Goal: Information Seeking & Learning: Find specific fact

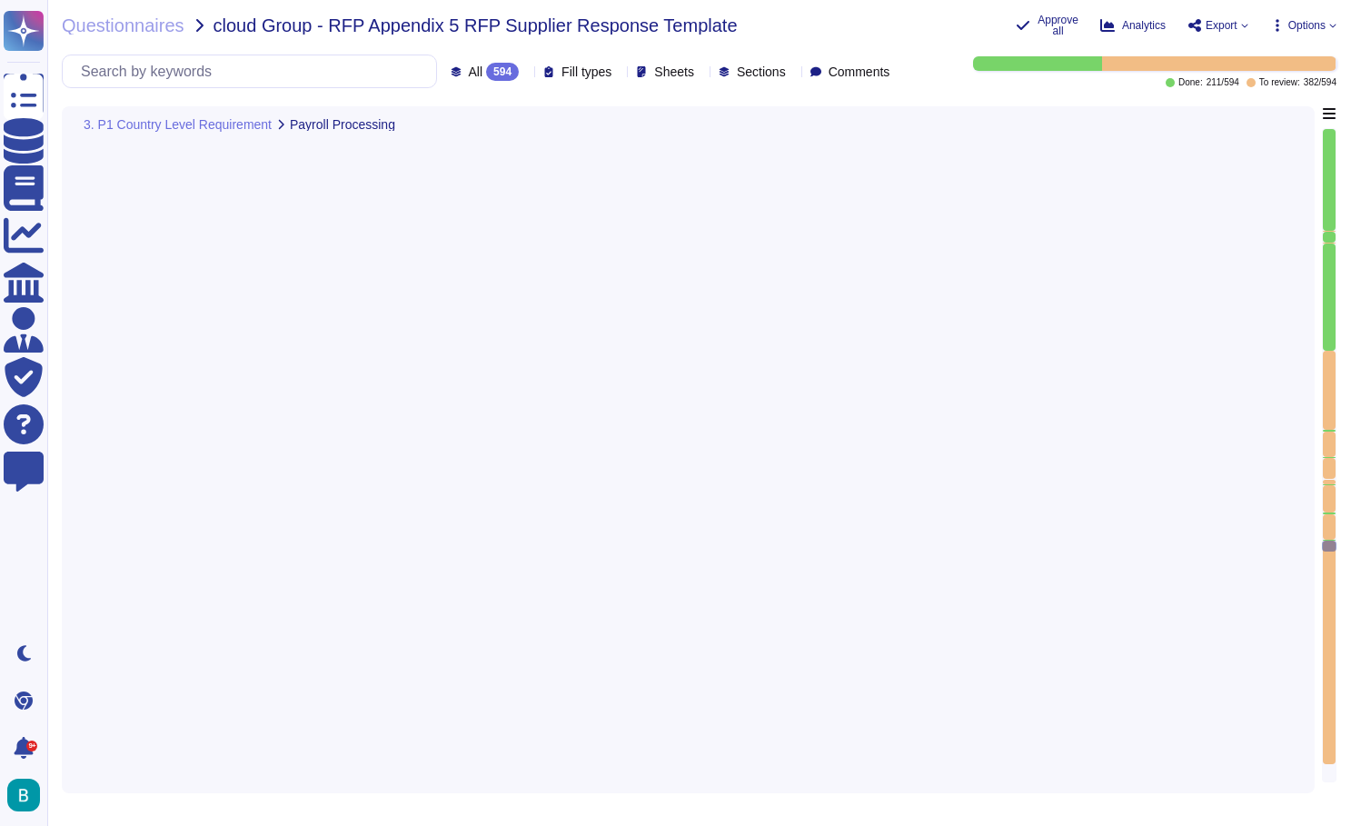
type textarea "Not possible - can be treated as a separate/own deduction if required"
type textarea "[PERSON_NAME] provides a secure platform for uploading payroll data and receivi…"
type textarea "[PERSON_NAME] can configure calculations for grossing up bonus payments and ben…"
type textarea "Yes per the local labor law and at client request"
type textarea "Deel can prepare bank payment files for clients that align with their bank's re…"
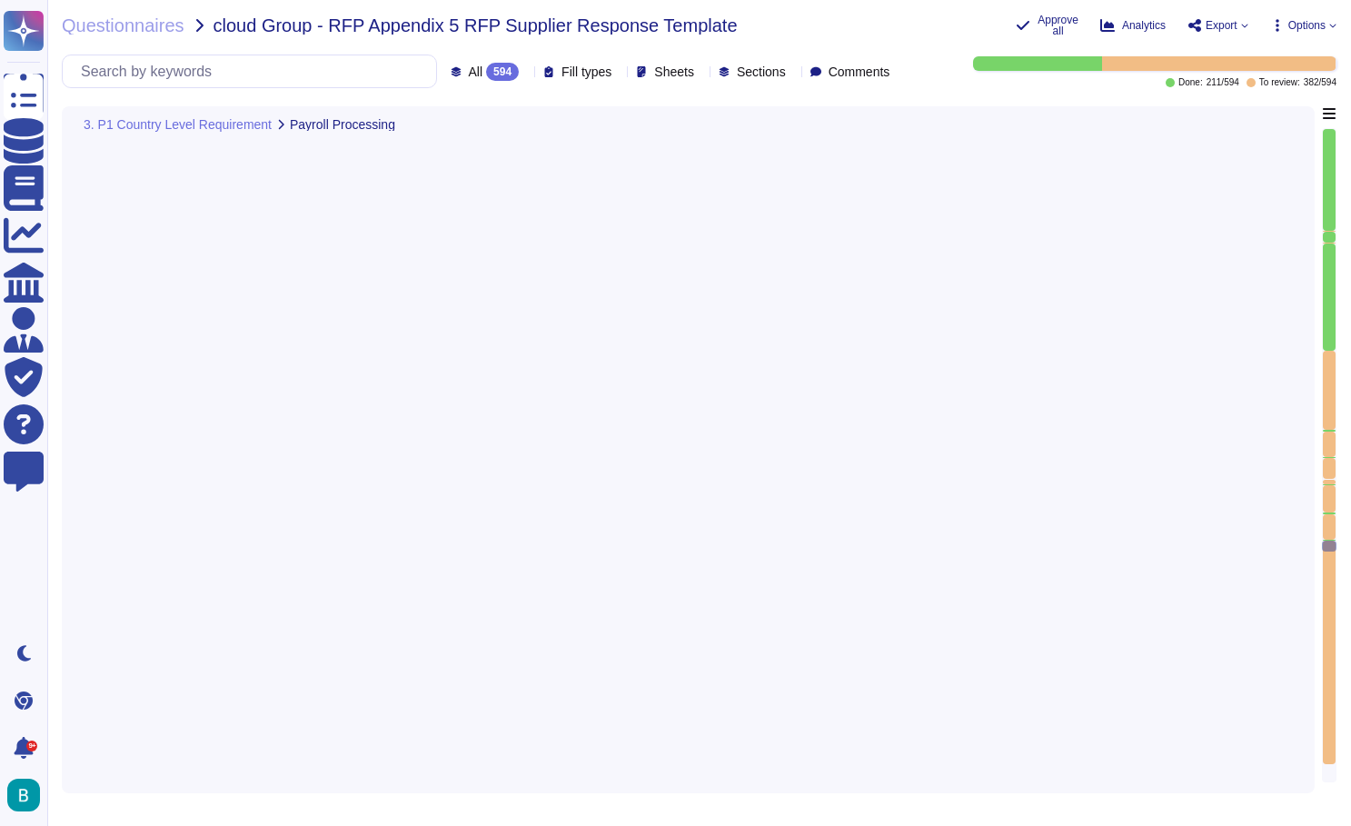
type textarea "Deel provides a General Ledger (GL) Journal Report for Global Payroll clients, …"
type textarea "Deel manages tax filings, compliance, and regulatory requirements, which includ…"
type textarea "Deel supports the syncing of payslips to Workday, allowing employees to access …"
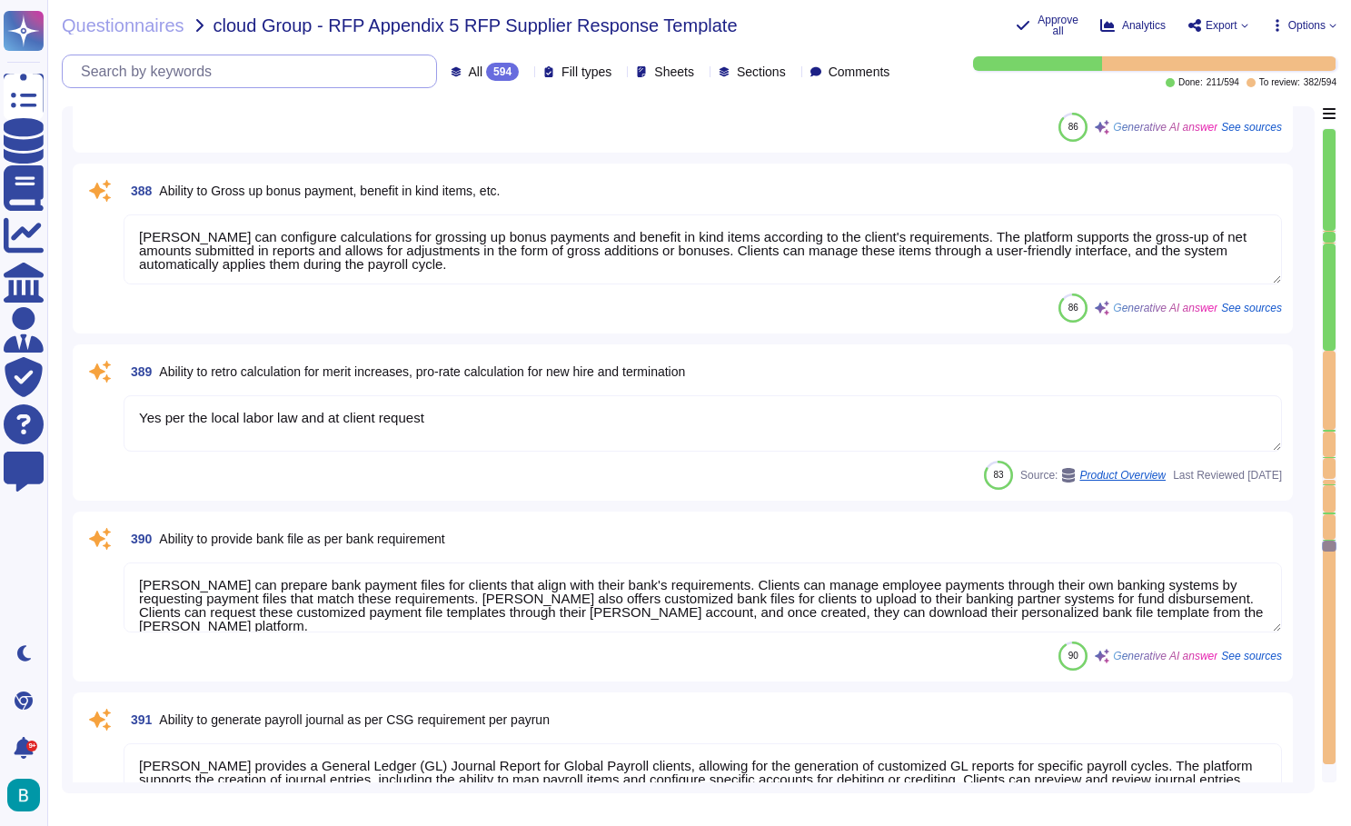
click at [289, 78] on input "text" at bounding box center [254, 71] width 364 height 32
paste input "Ability to issue the annual tax certificate in timely manner for all employees …"
type input "Ability to issue the annual tax certificate in timely manner for all employees …"
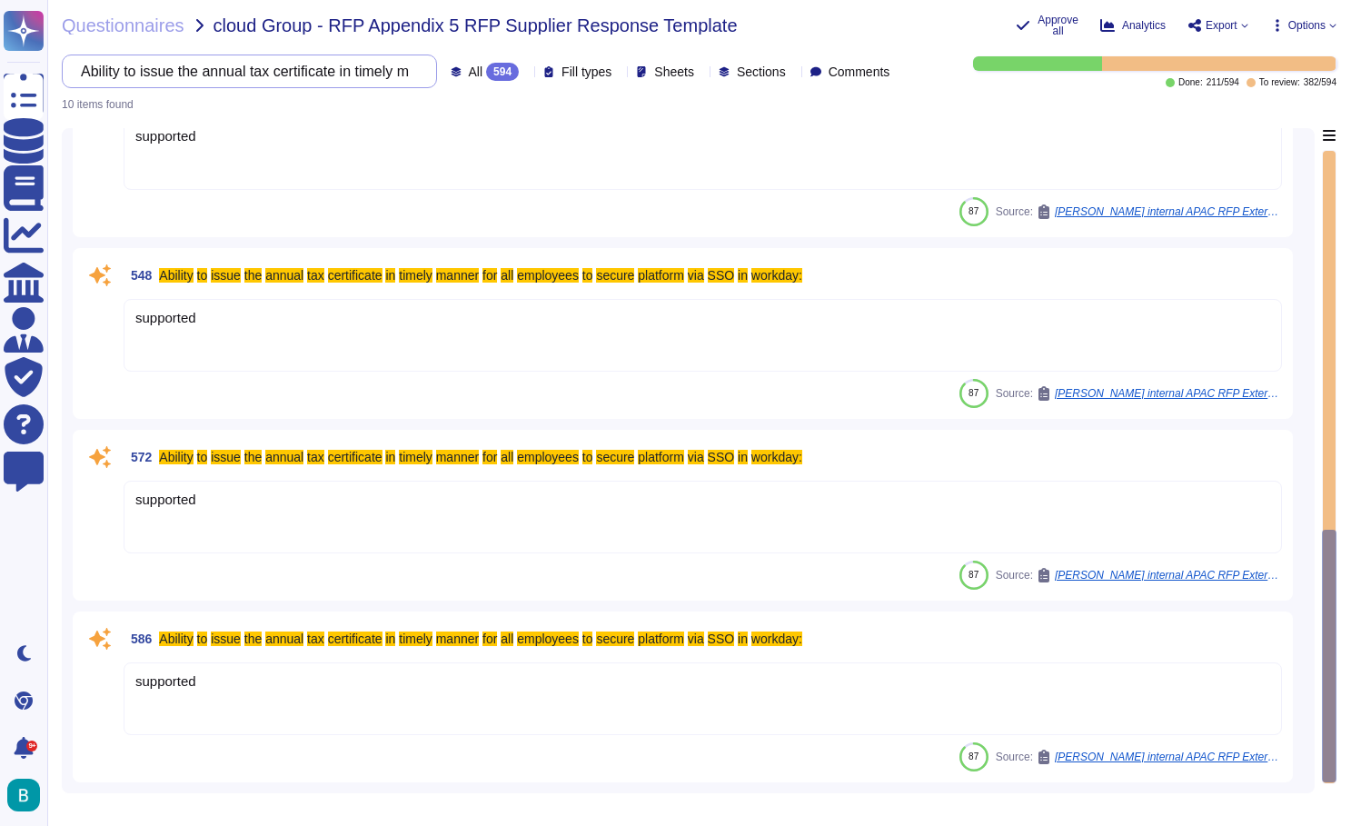
scroll to position [1144, 0]
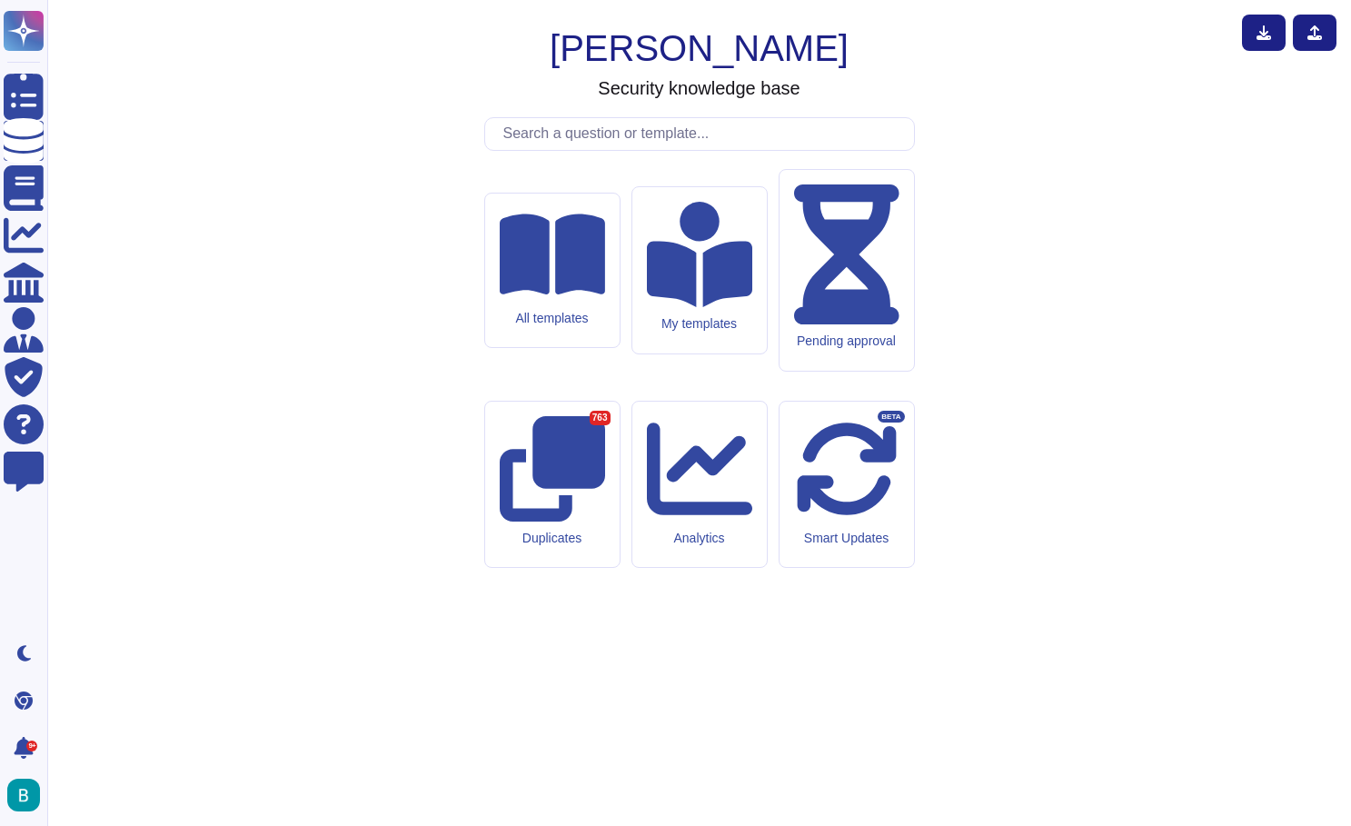
click at [1210, 193] on div "[PERSON_NAME] Security knowledge base All templates My templates Pending approv…" at bounding box center [699, 413] width 1274 height 797
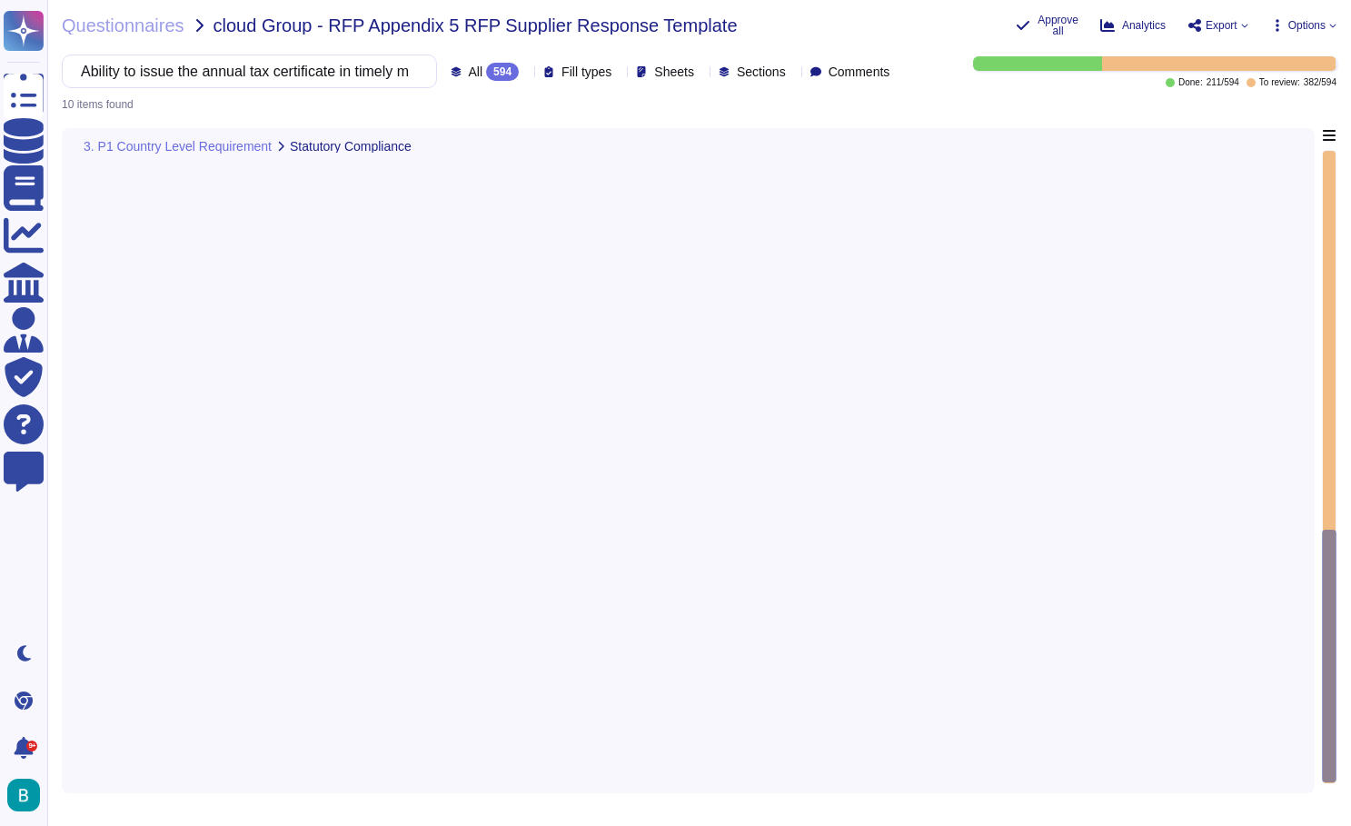
scroll to position [1144, 0]
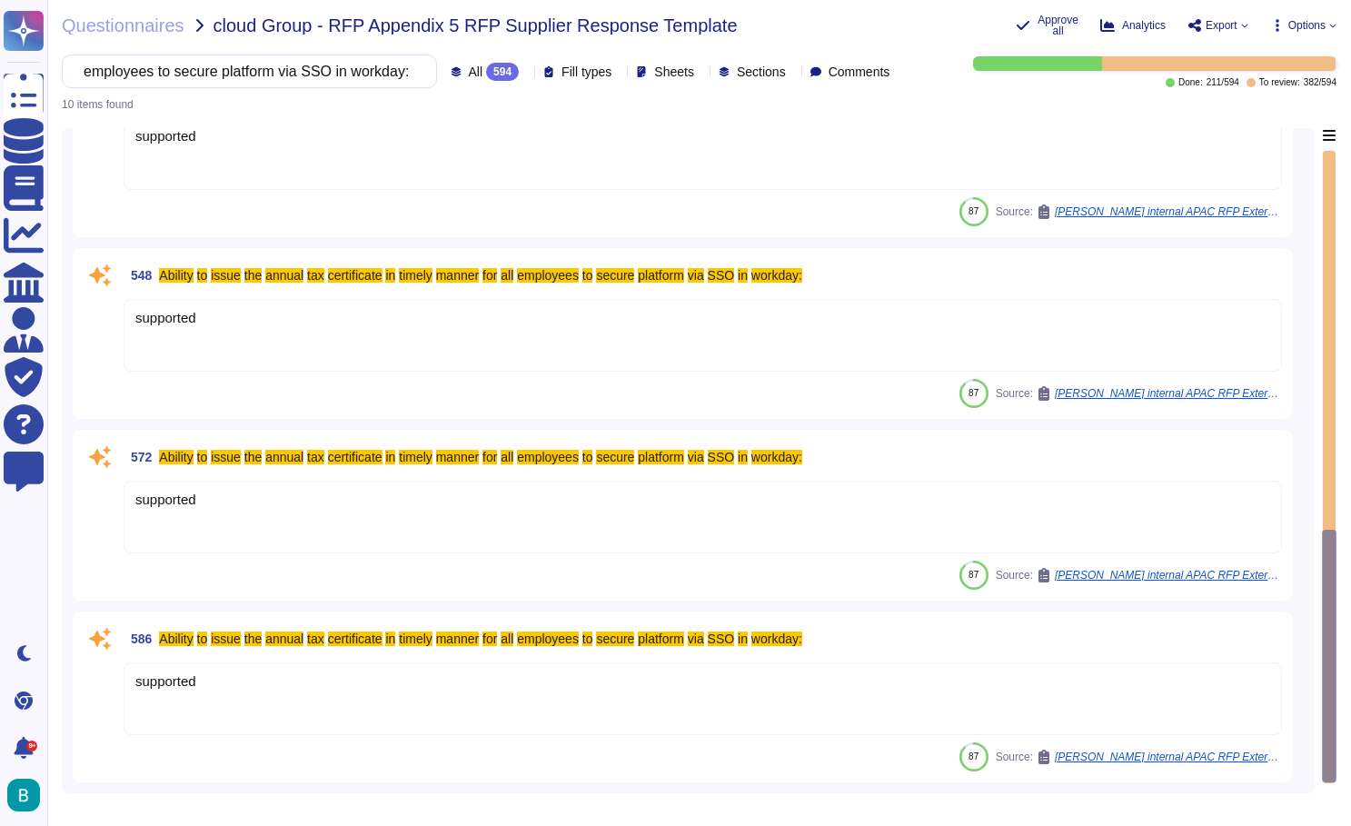
click at [270, 74] on input "Ability to issue the annual tax certificate in timely manner for all employees …" at bounding box center [245, 71] width 346 height 32
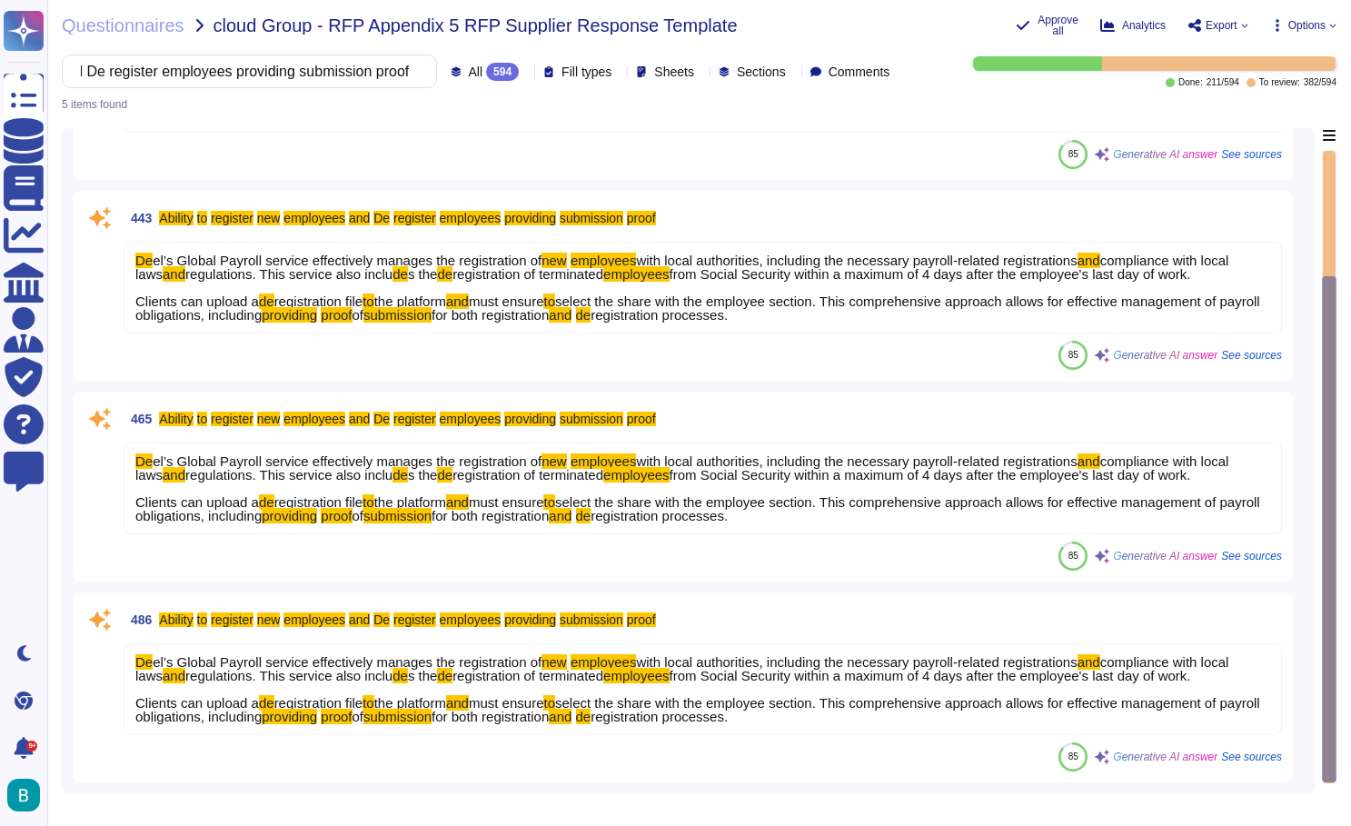
type input "Ability to register new employees and De register employees providing submissio…"
click at [828, 121] on div "Questionnaires cloud Group - RFP Appendix 5 RFP Supplier Response Template Appr…" at bounding box center [699, 413] width 1304 height 826
